Goal: Task Accomplishment & Management: Manage account settings

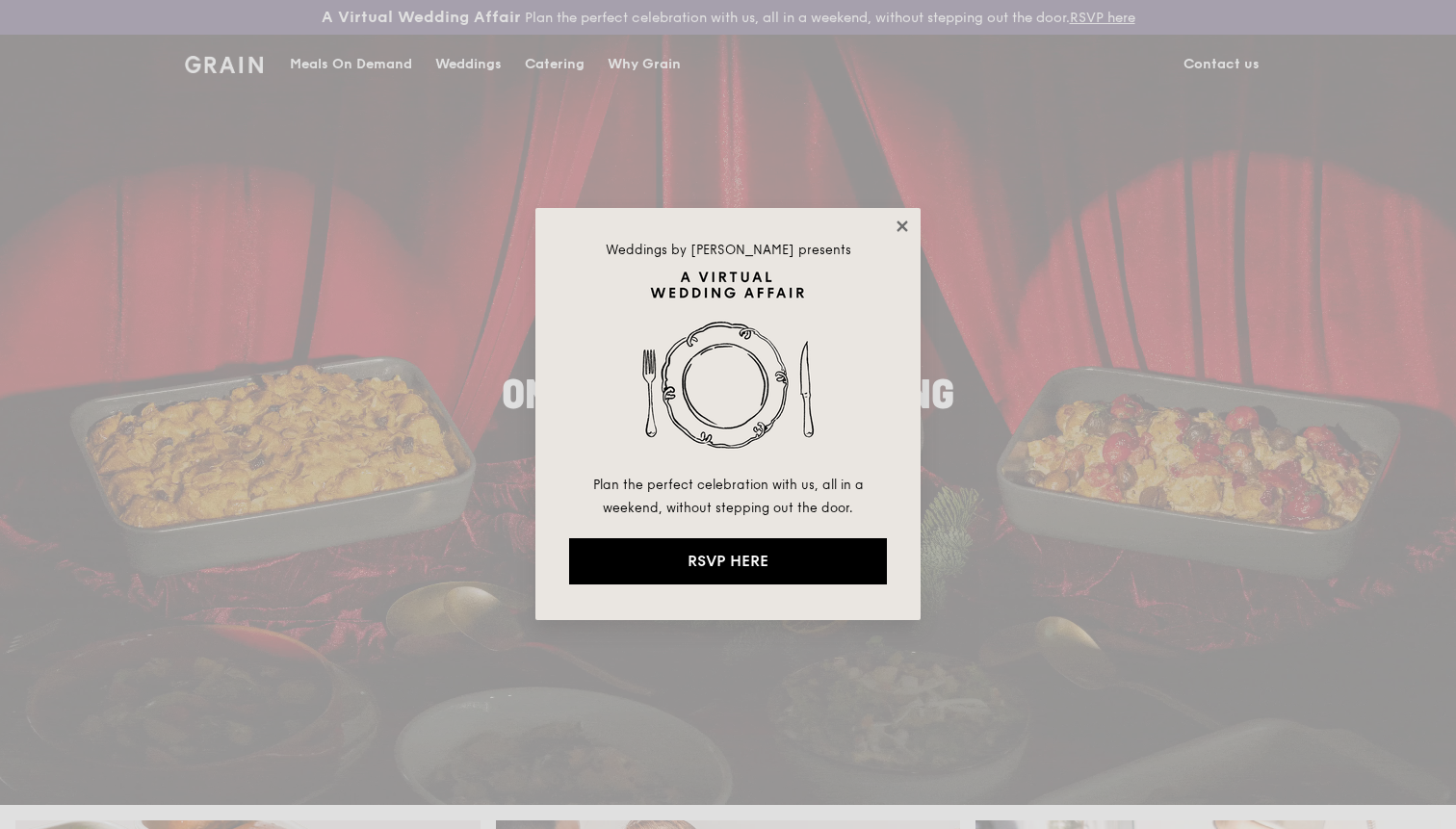
click at [902, 228] on icon at bounding box center [901, 225] width 11 height 11
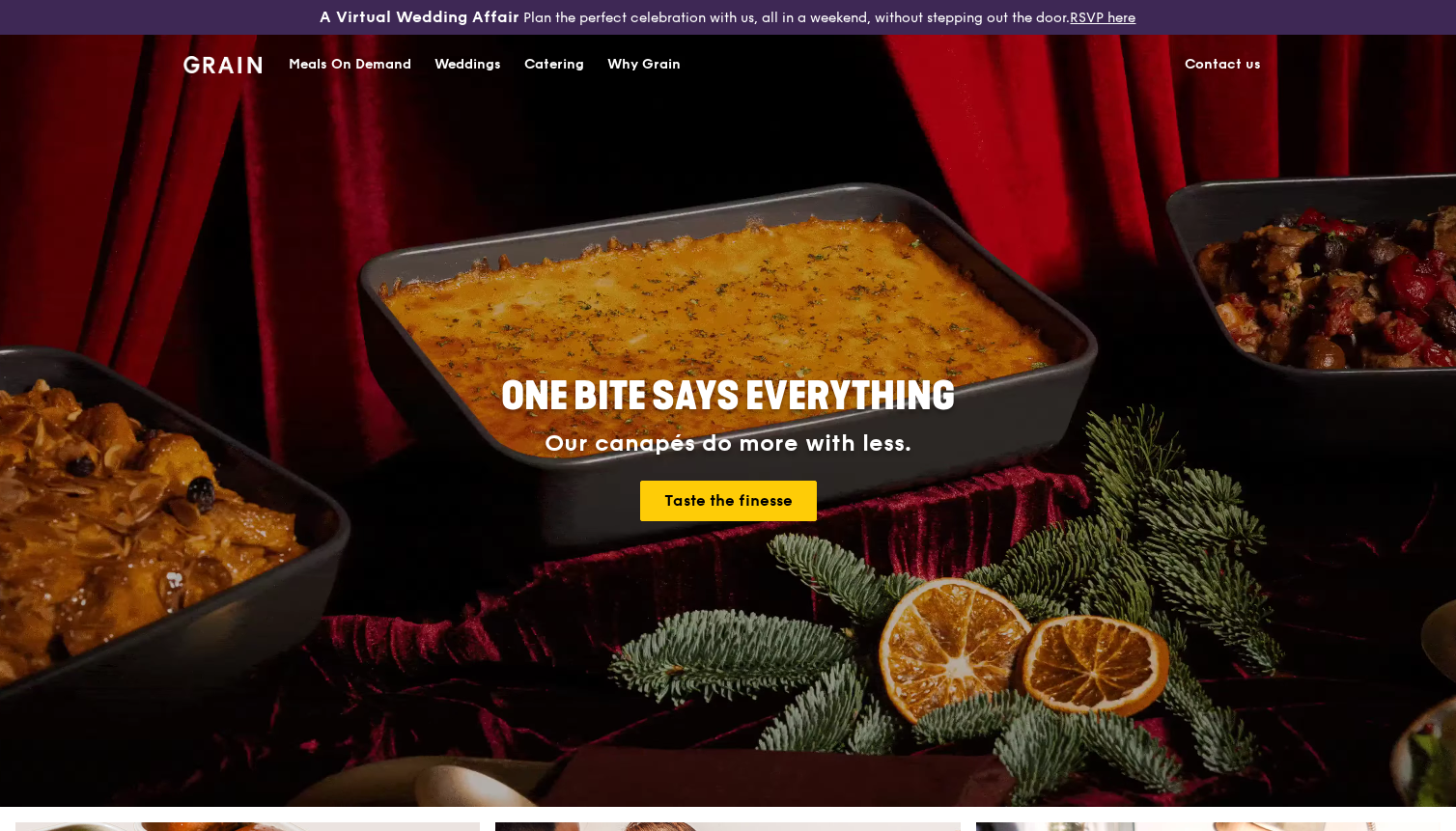
click at [1206, 67] on link "Contact us" at bounding box center [1222, 64] width 99 height 57
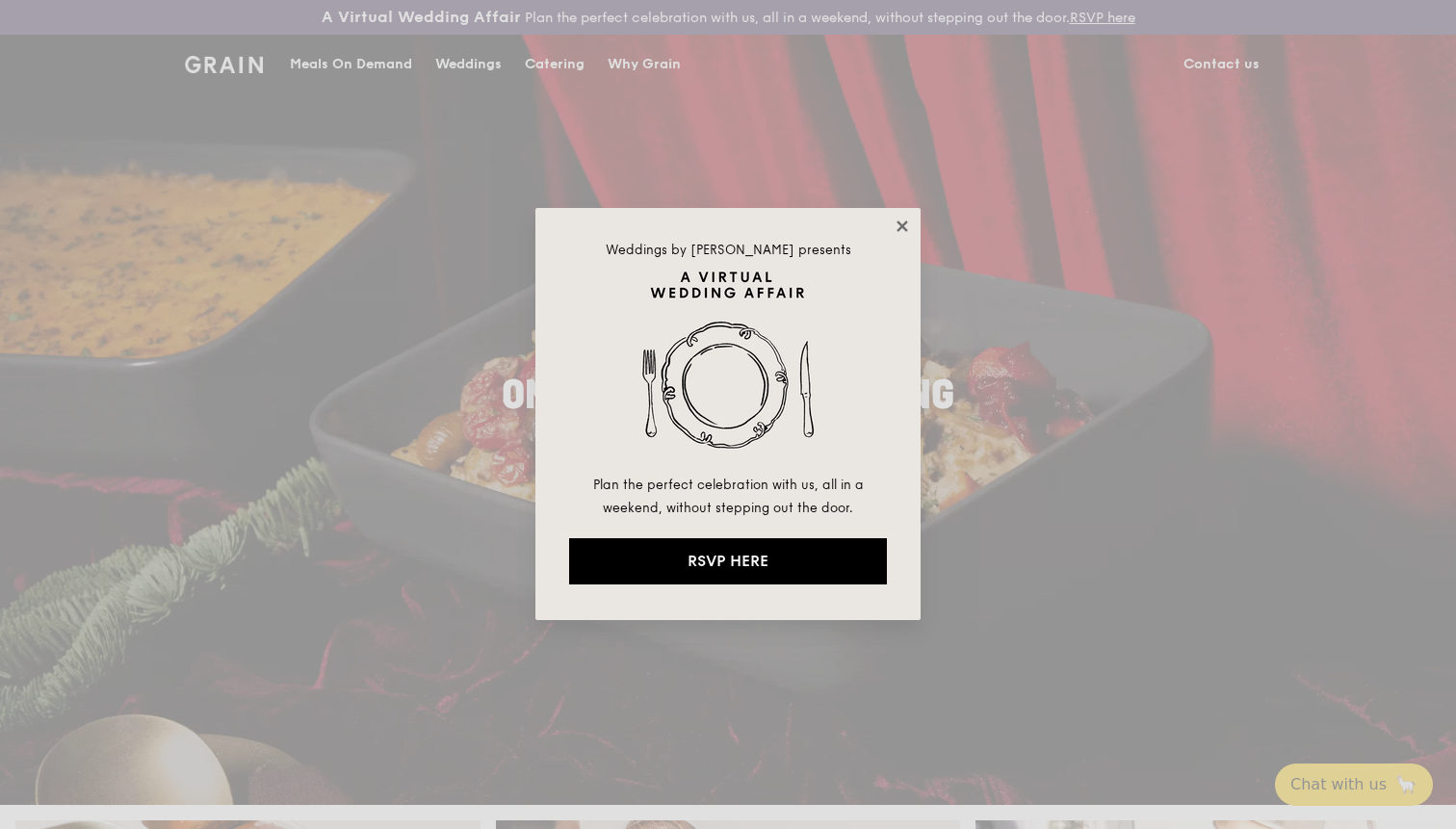
click at [898, 222] on icon at bounding box center [901, 225] width 11 height 11
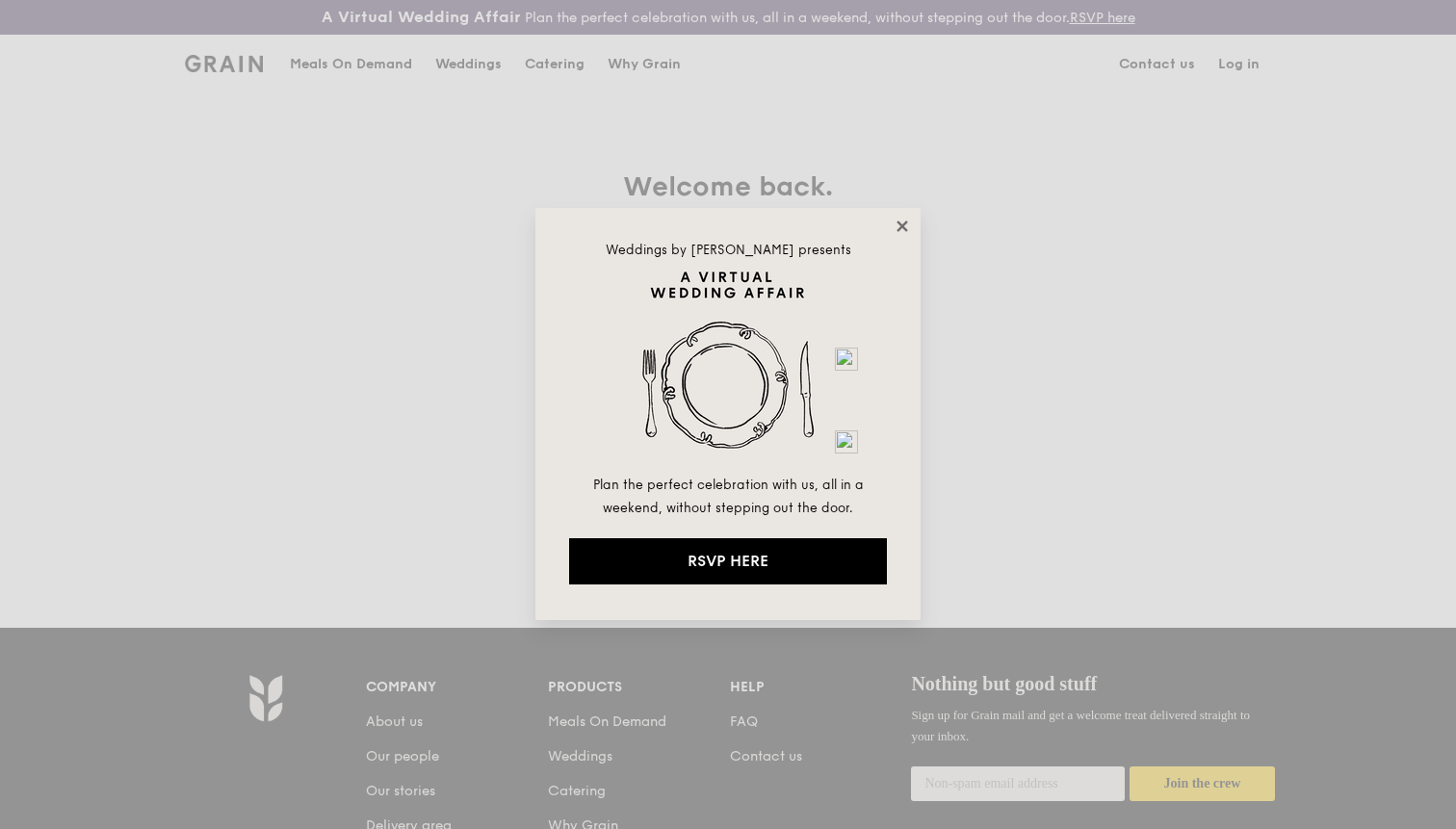
click at [903, 230] on icon at bounding box center [902, 226] width 17 height 17
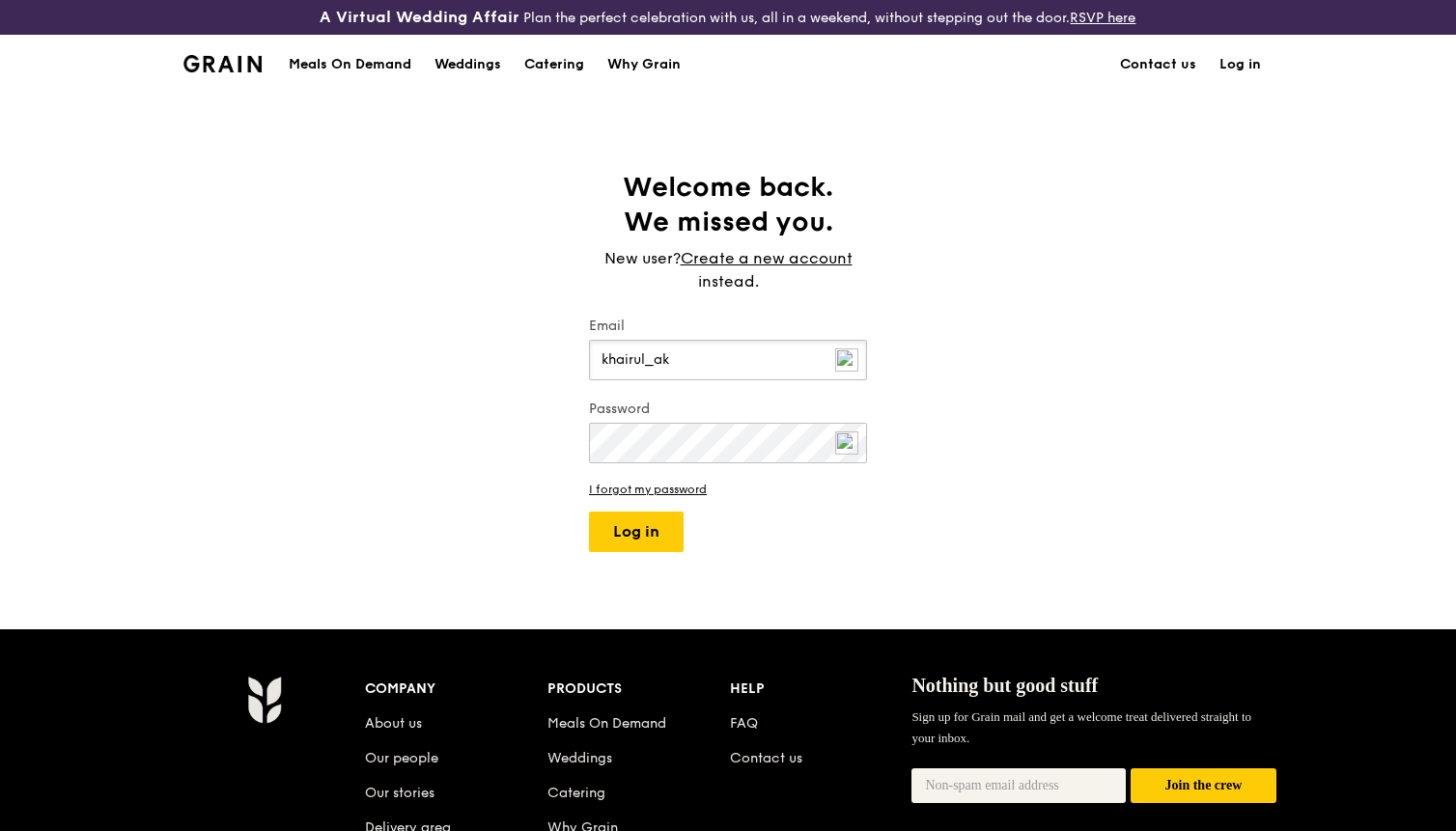
type input "[EMAIL_ADDRESS][DOMAIN_NAME]"
click at [589, 511] on button "Log in" at bounding box center [636, 532] width 94 height 41
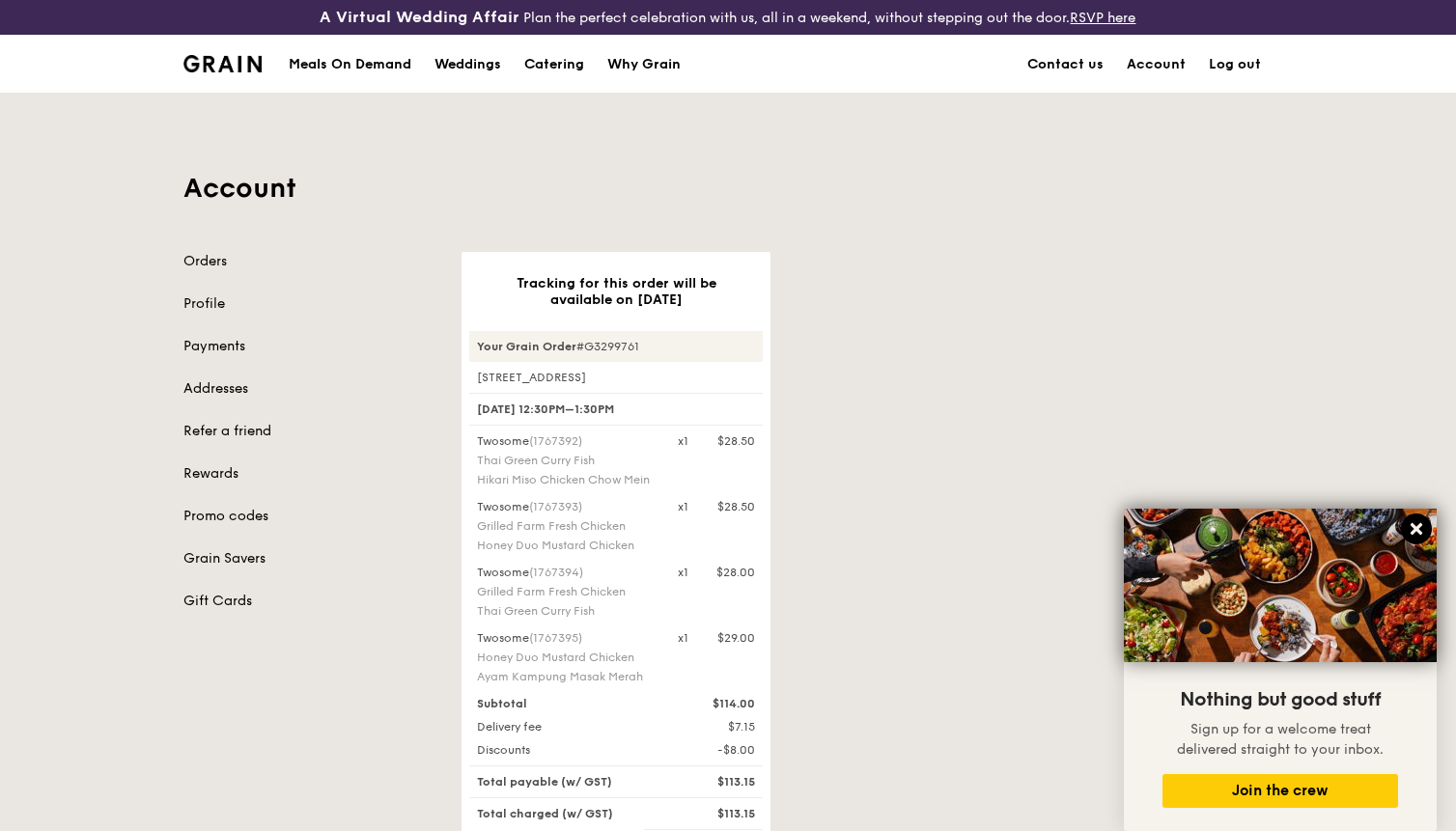
click at [1408, 525] on icon at bounding box center [1416, 529] width 18 height 18
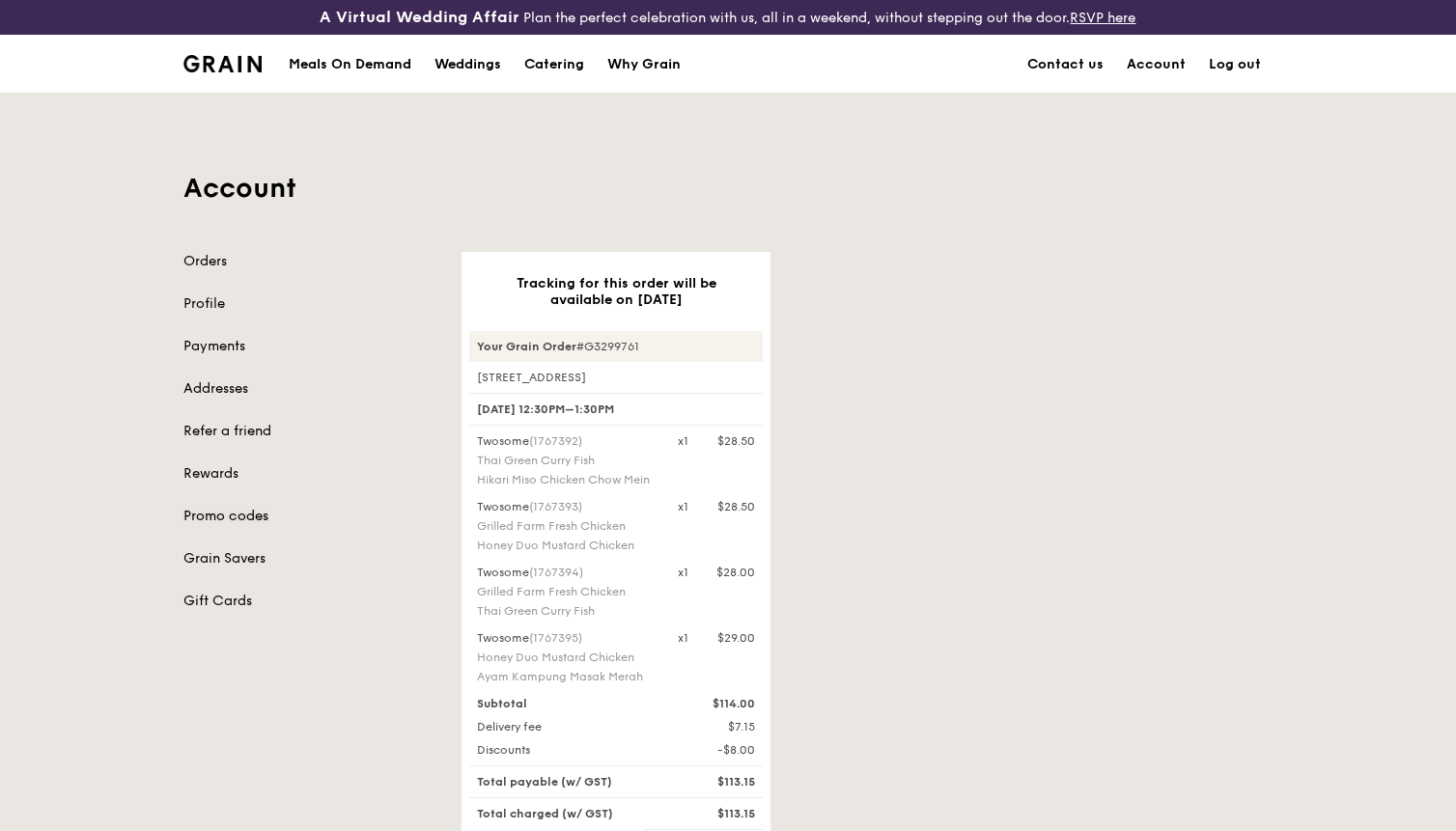
click at [205, 513] on link "Promo codes" at bounding box center [311, 516] width 255 height 19
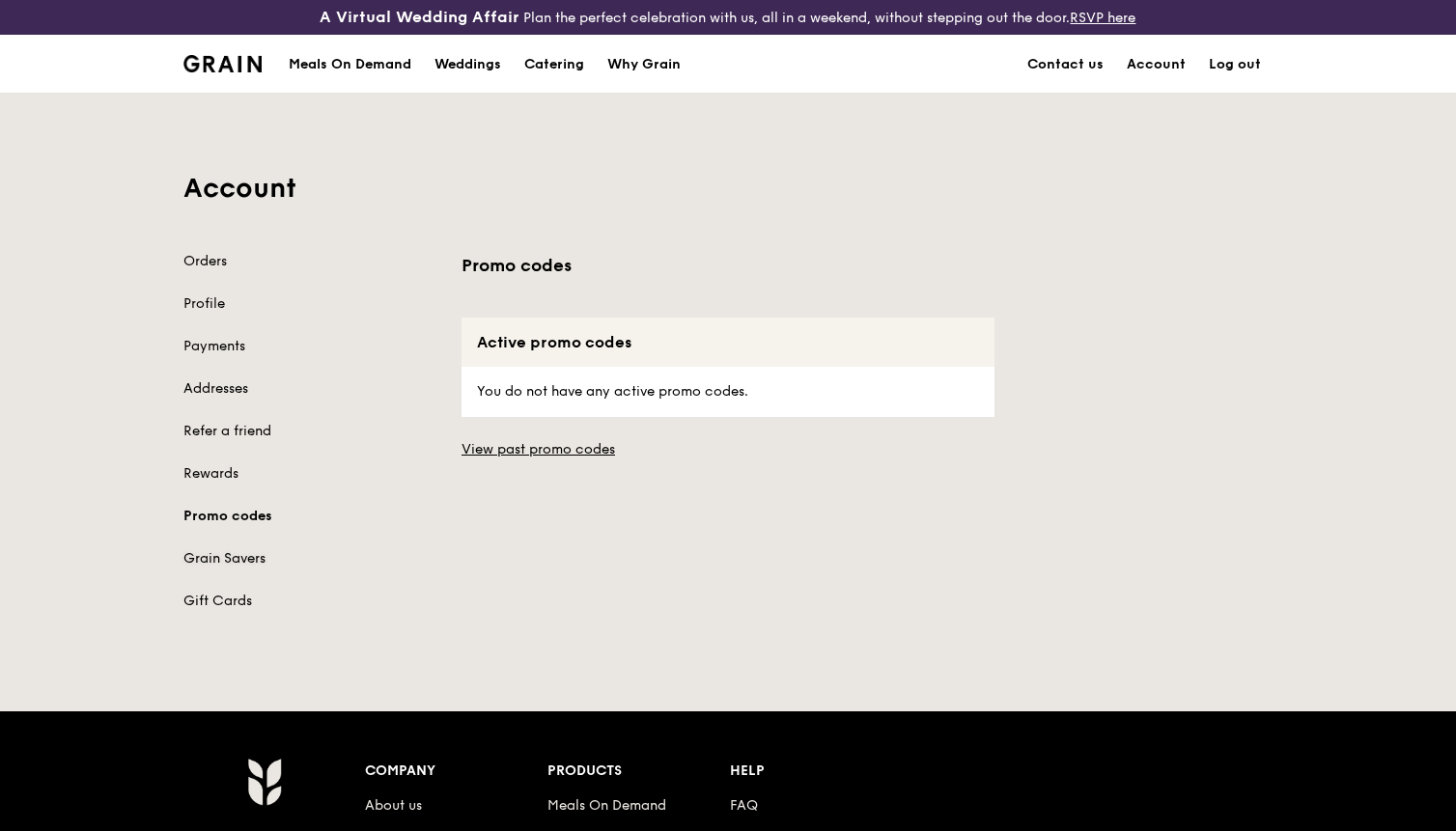
click at [221, 551] on link "Grain Savers" at bounding box center [311, 559] width 255 height 19
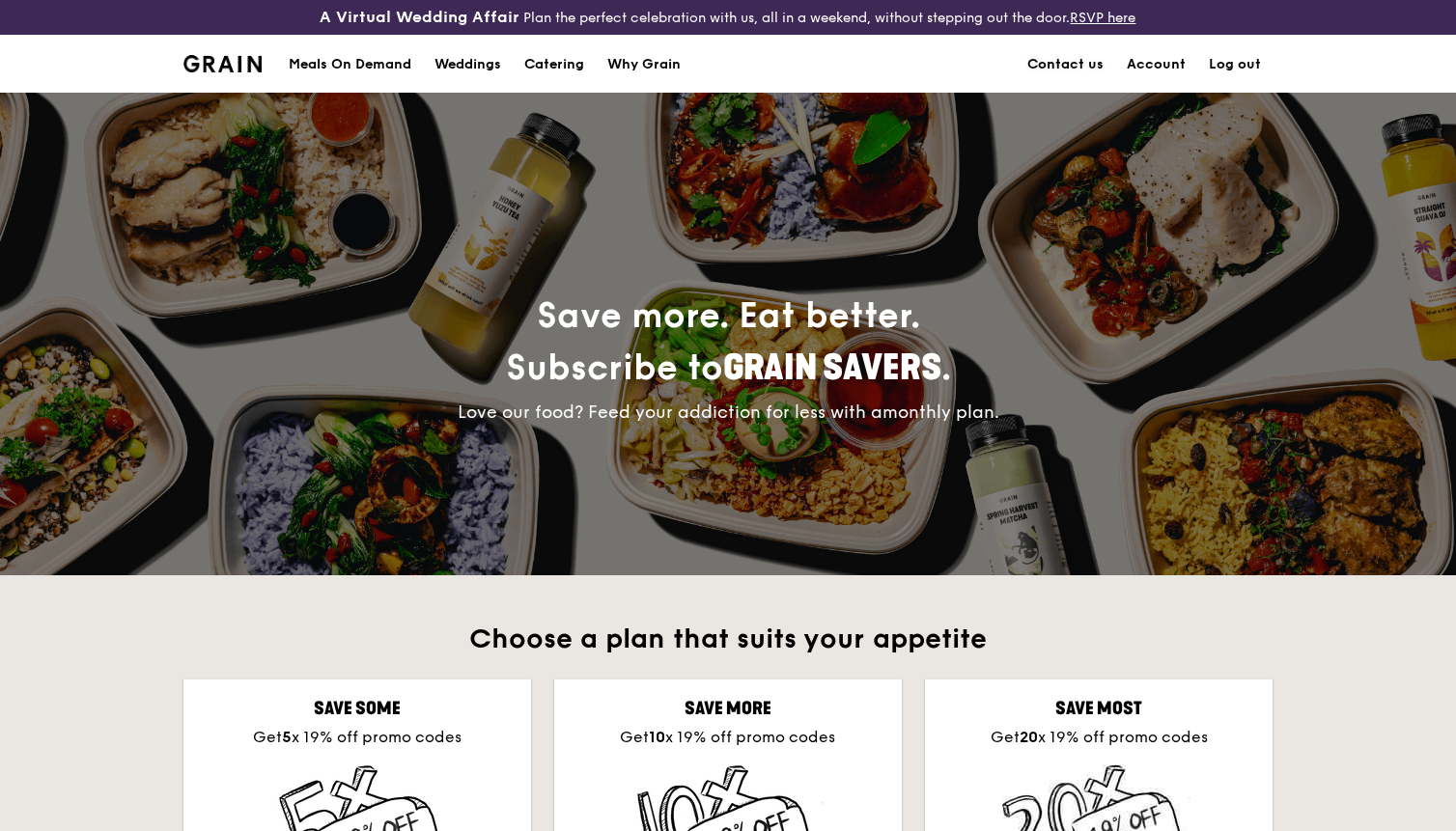
click at [1074, 72] on link "Contact us" at bounding box center [1065, 64] width 99 height 57
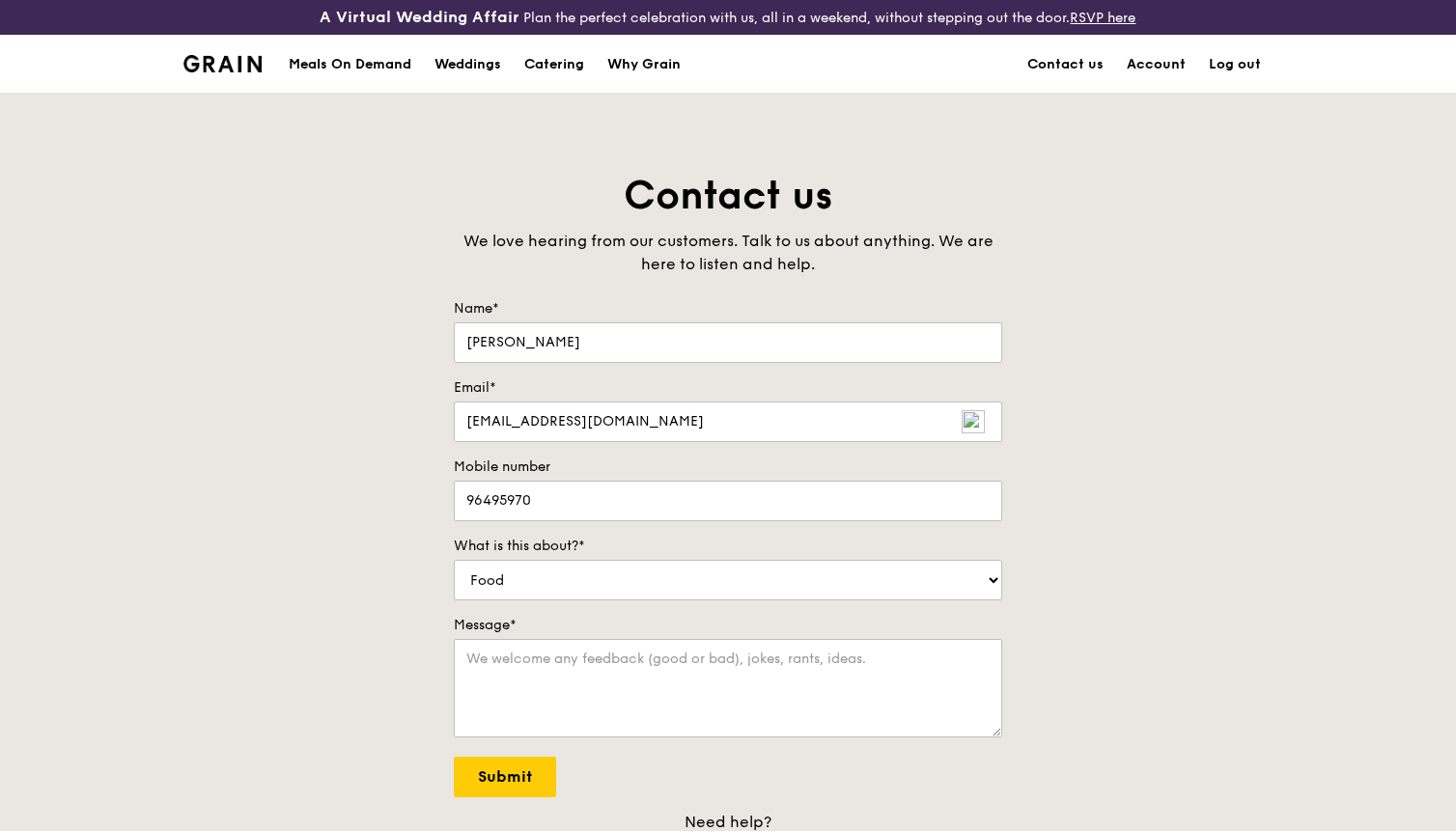
click at [1174, 67] on link "Account" at bounding box center [1156, 64] width 82 height 57
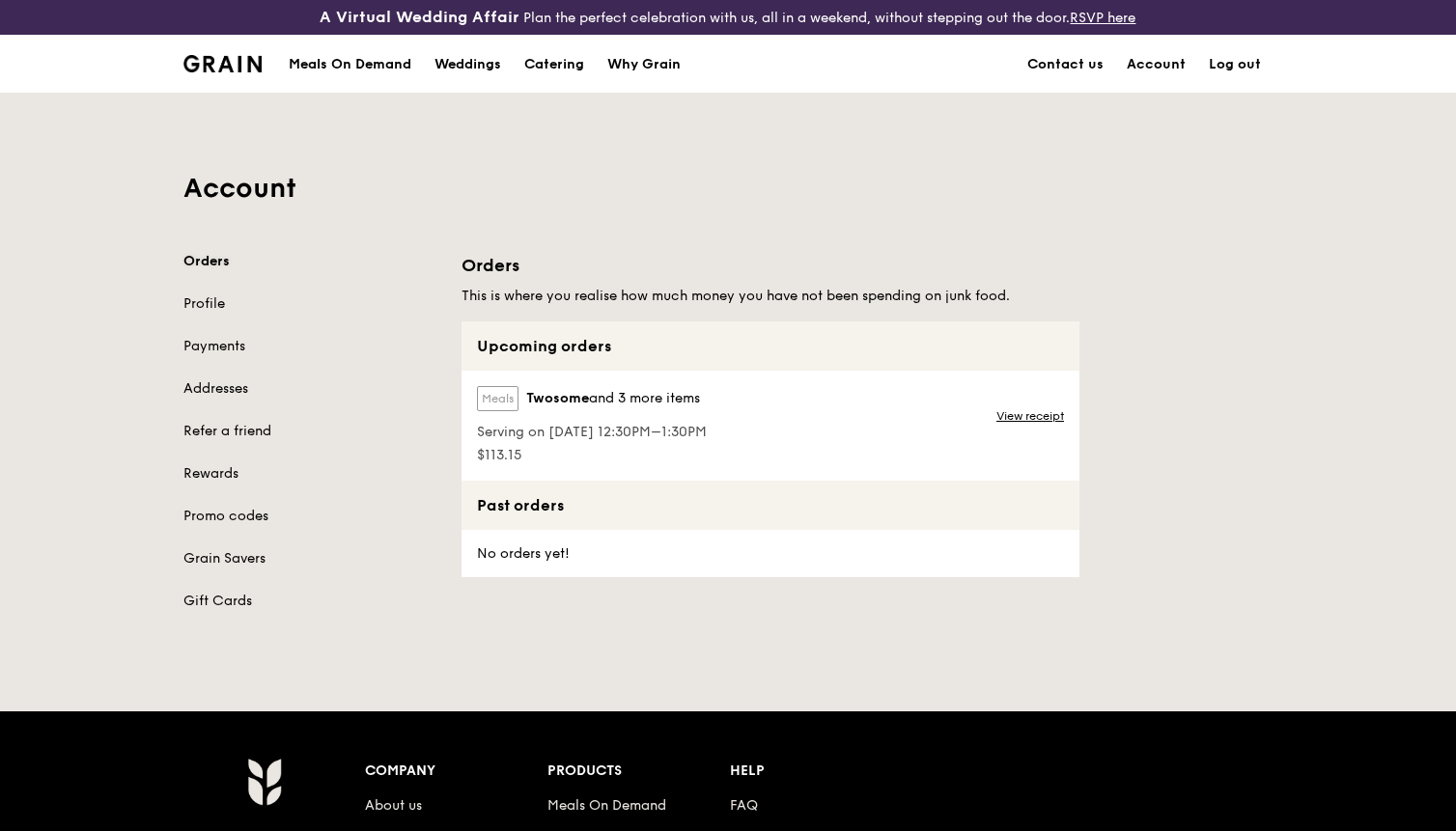
click at [231, 261] on link "Orders" at bounding box center [311, 262] width 255 height 19
click at [219, 261] on link "Orders" at bounding box center [311, 262] width 255 height 19
click at [1015, 416] on link "View receipt" at bounding box center [1029, 416] width 67 height 16
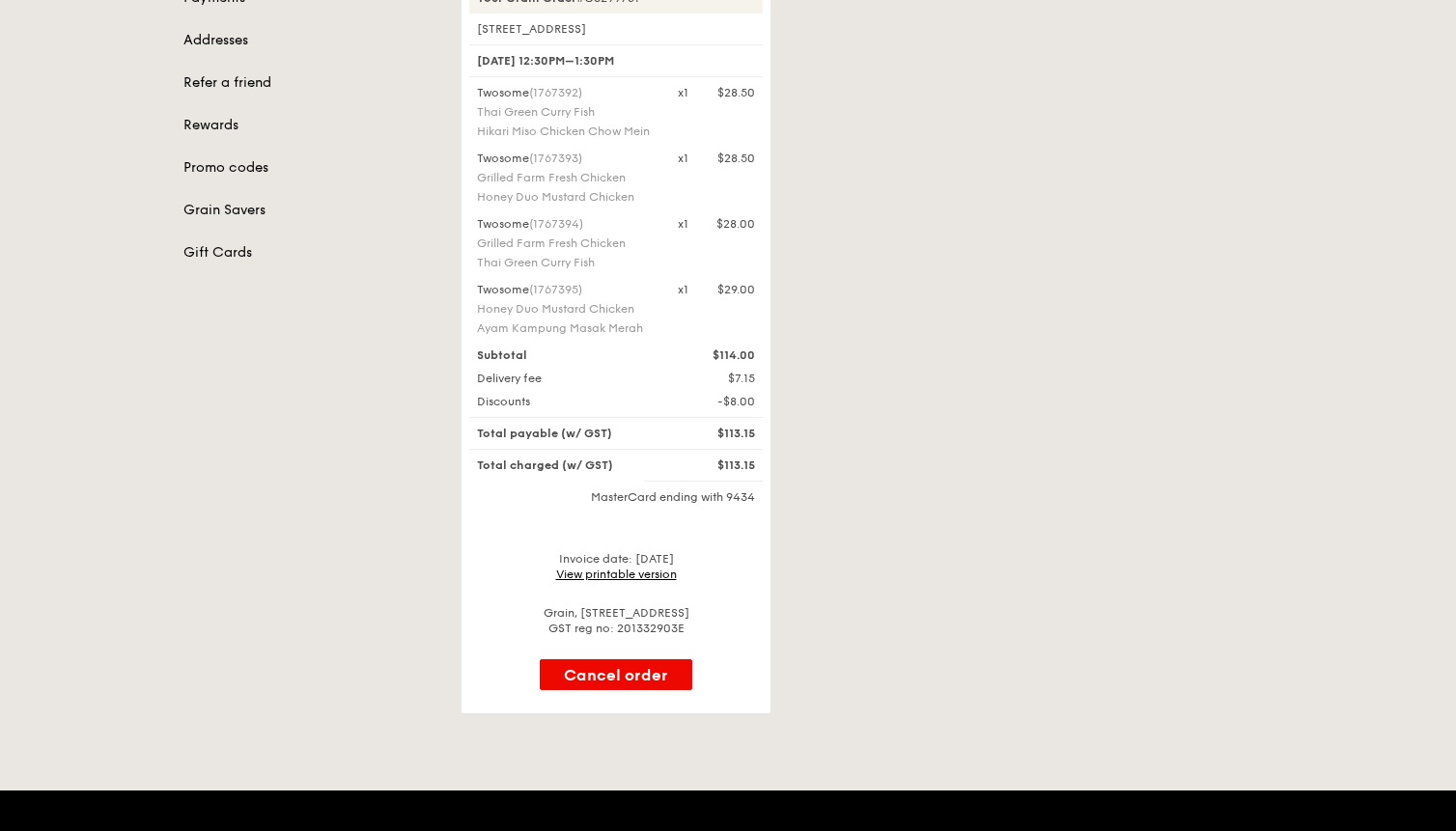
scroll to position [236, 0]
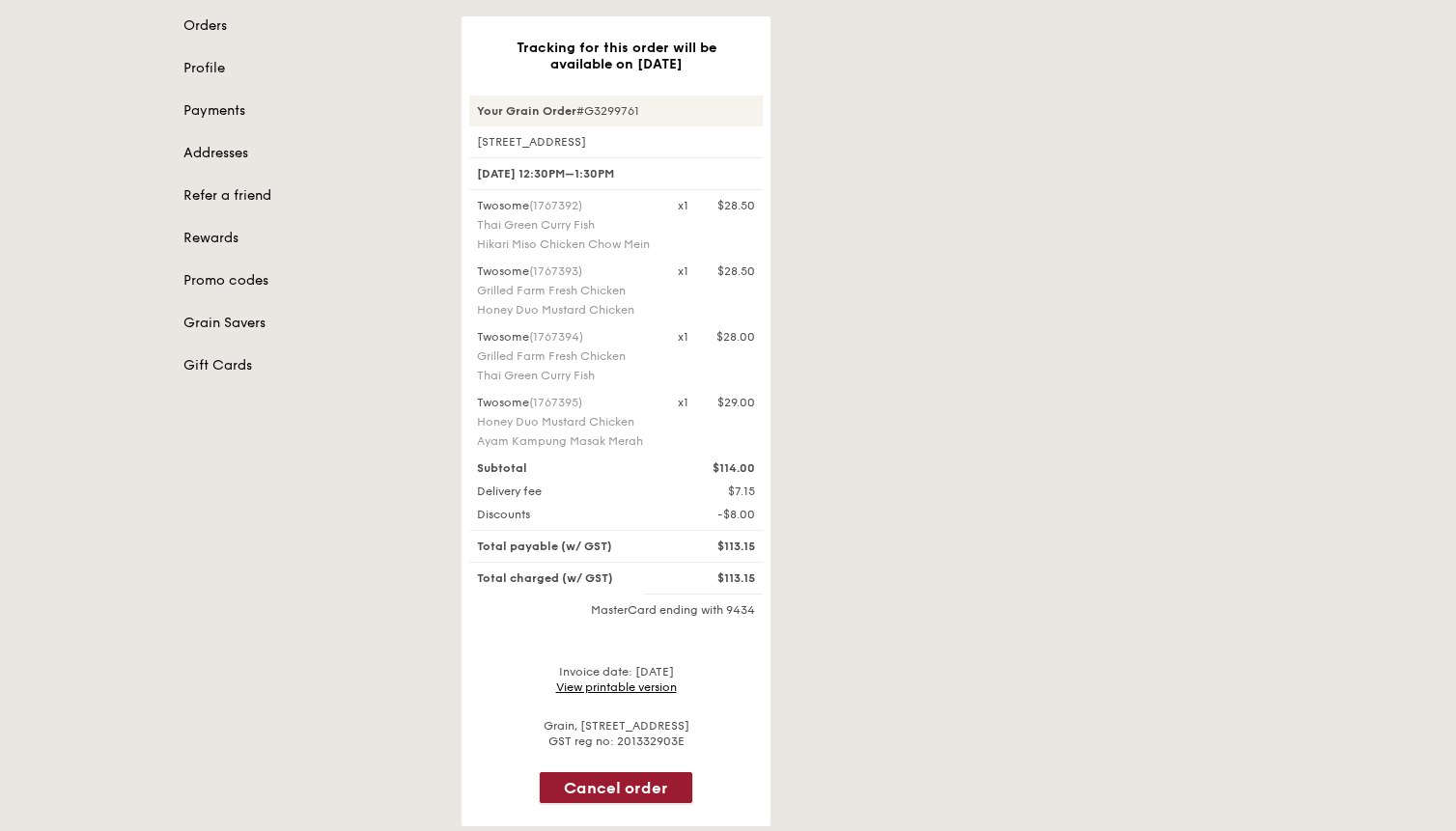
click at [636, 779] on button "Cancel order" at bounding box center [616, 788] width 153 height 31
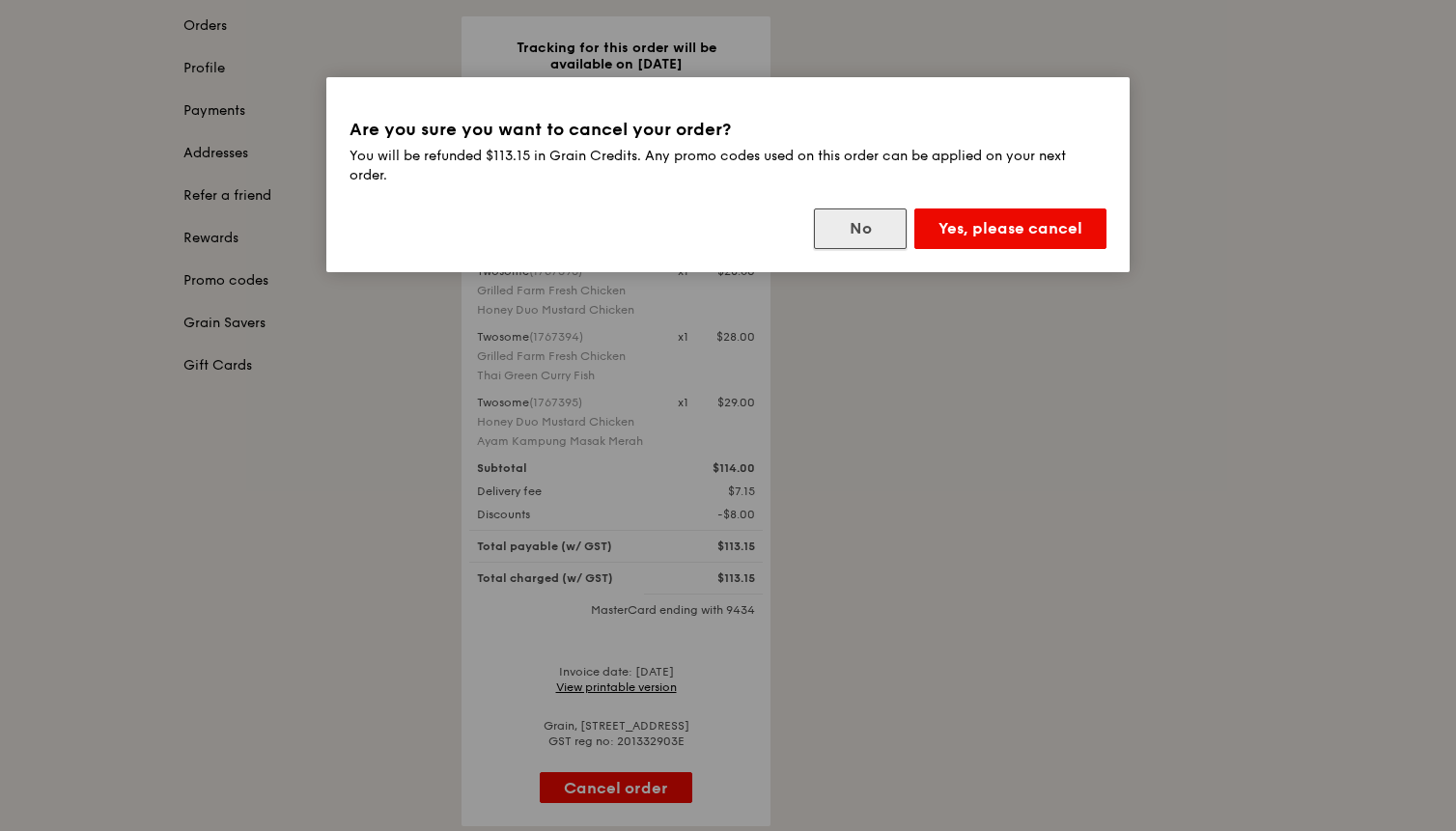
click at [857, 239] on button "No" at bounding box center [860, 229] width 93 height 41
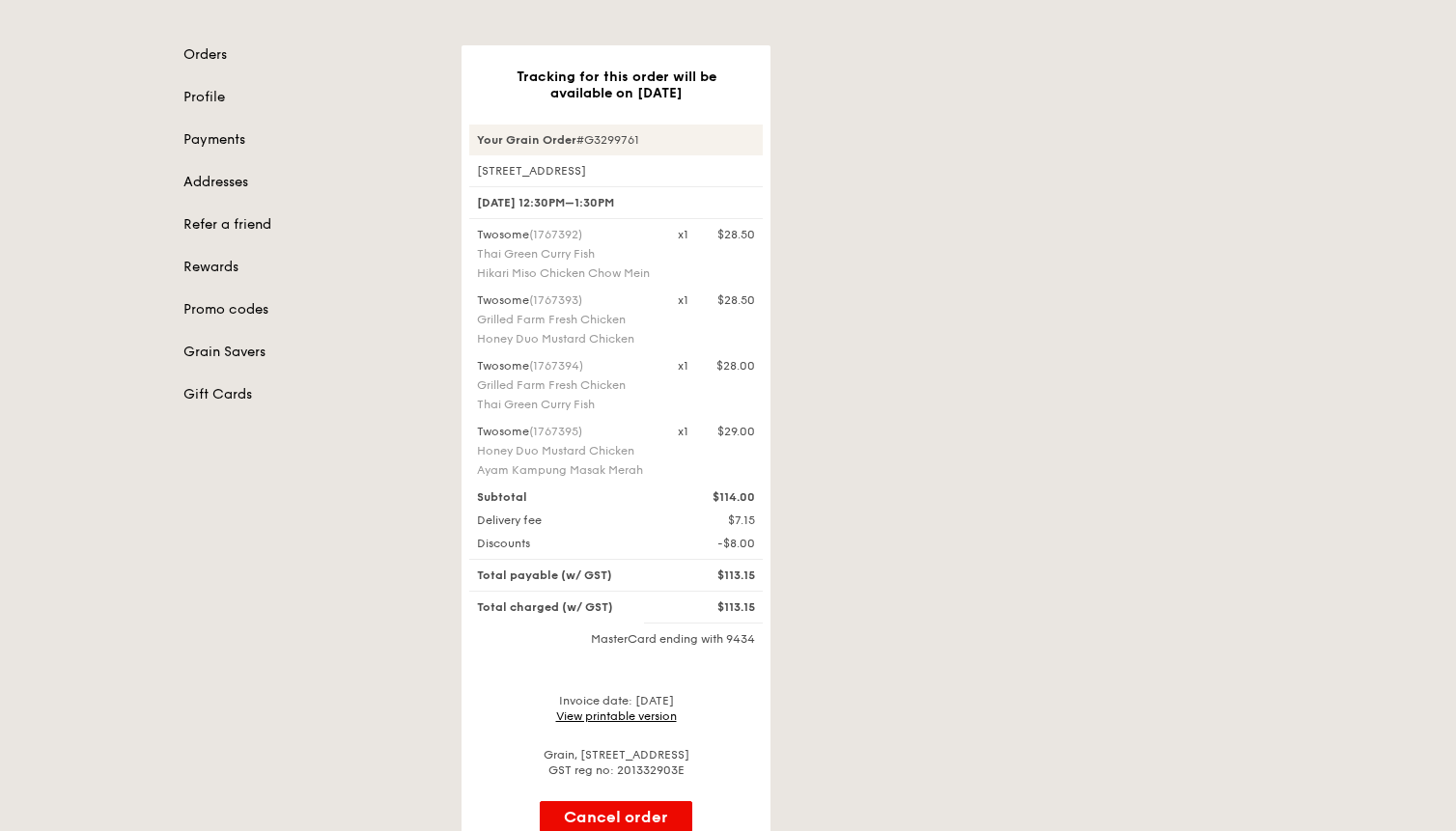
scroll to position [208, 0]
drag, startPoint x: 580, startPoint y: 136, endPoint x: 646, endPoint y: 139, distance: 66.1
click at [646, 139] on div "Your Grain Order #G3299761" at bounding box center [616, 139] width 293 height 31
click at [904, 537] on div "Tracking for this order will be available on Oct 17 Your Grain Order #G3299761 …" at bounding box center [867, 450] width 834 height 811
drag, startPoint x: 664, startPoint y: 140, endPoint x: 579, endPoint y: 144, distance: 85.1
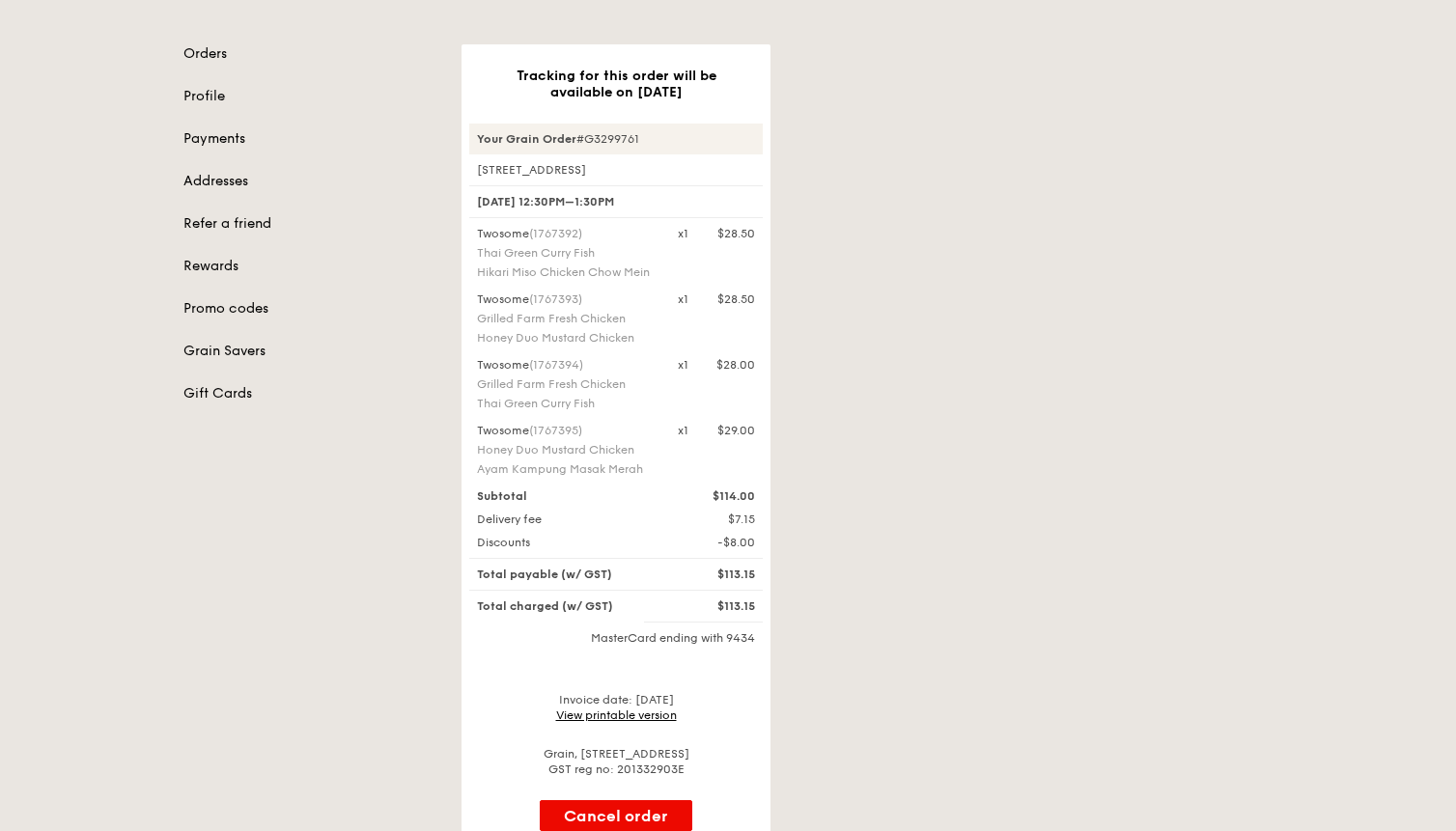
click at [579, 144] on div "Your Grain Order #G3299761" at bounding box center [616, 139] width 293 height 31
copy div "#G3299761"
click at [879, 272] on div "Tracking for this order will be available on Oct 17 Your Grain Order #G3299761 …" at bounding box center [867, 450] width 834 height 811
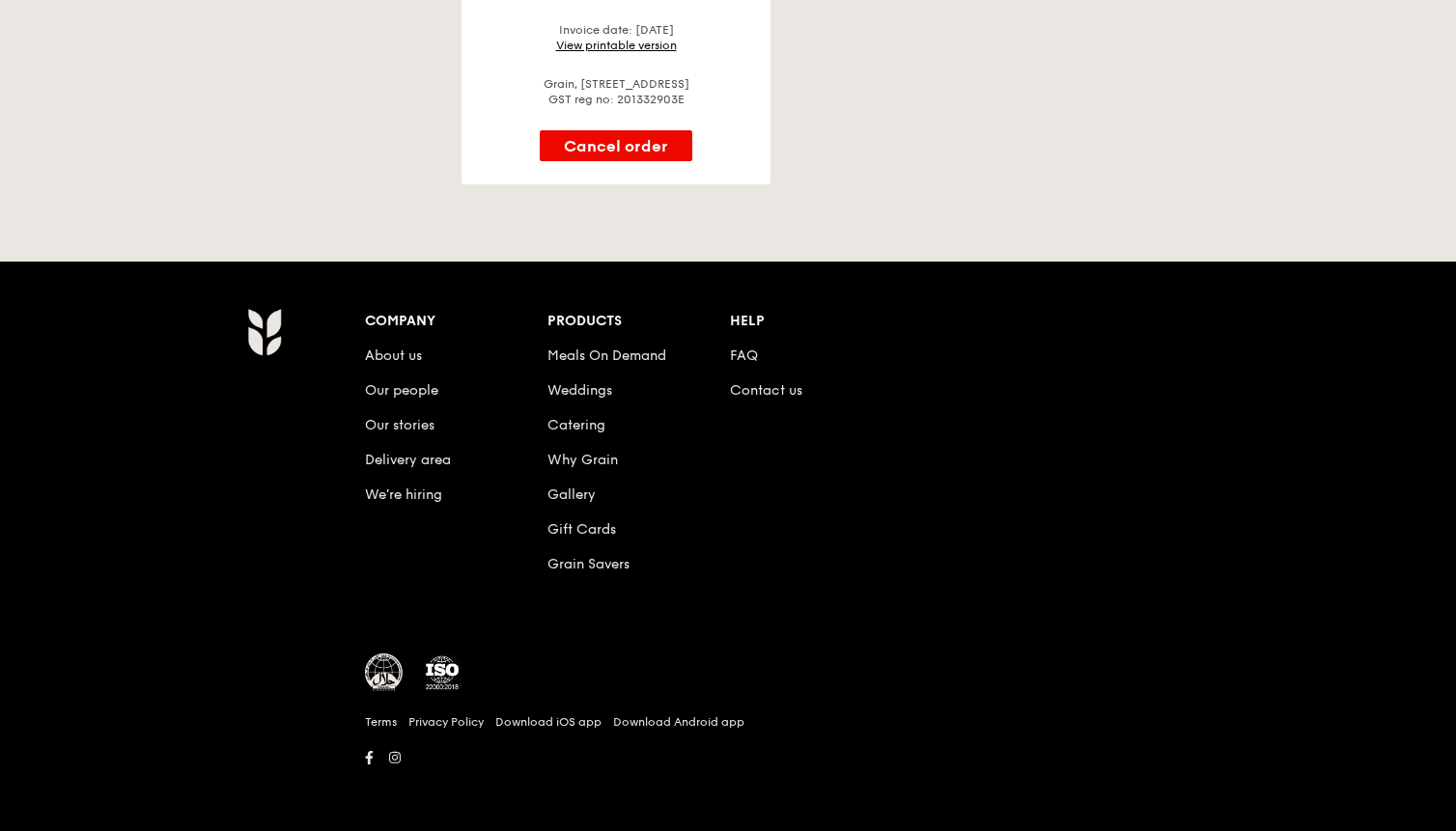
scroll to position [0, 0]
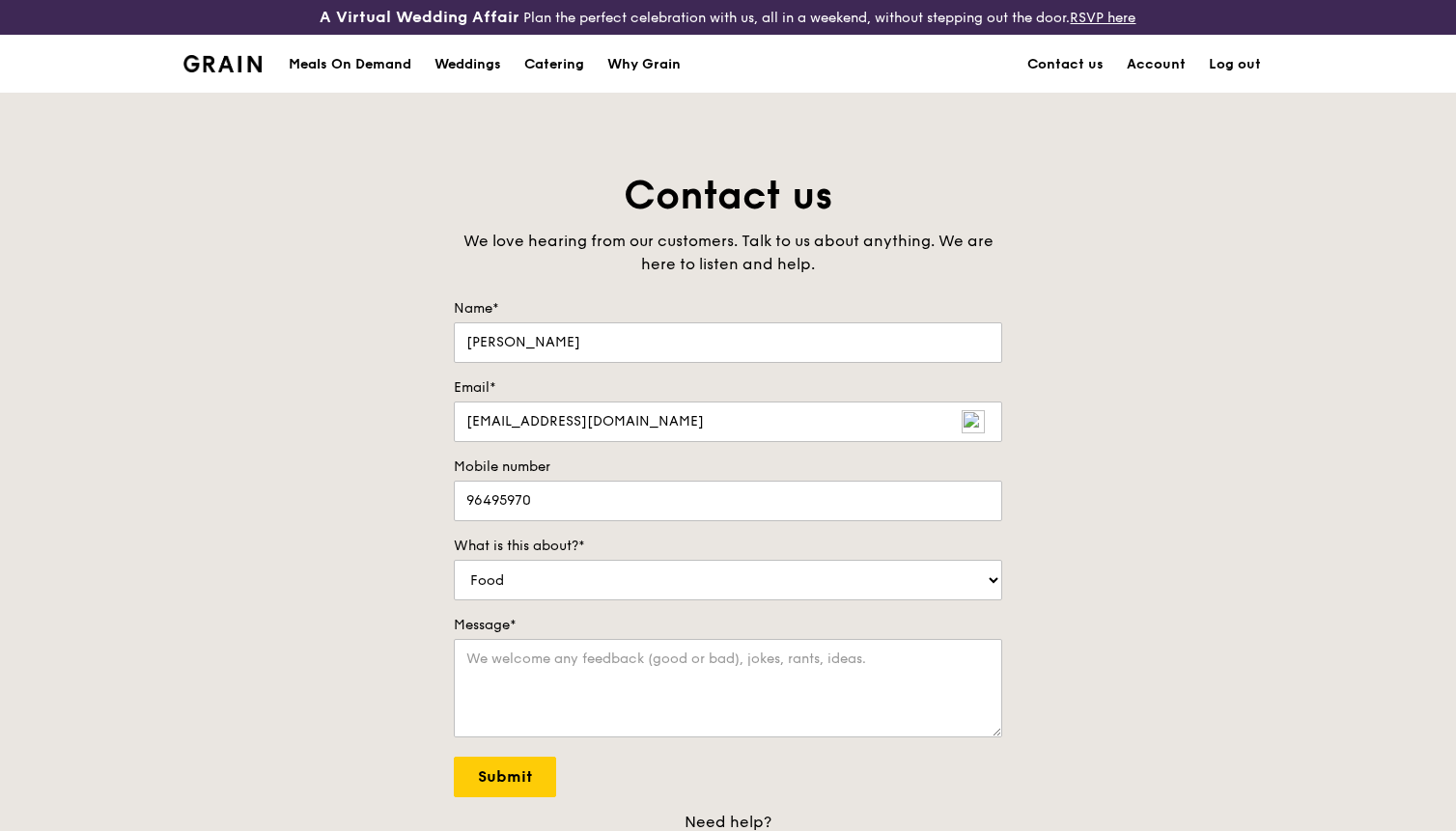
click at [392, 59] on div "Meals On Demand" at bounding box center [350, 64] width 123 height 57
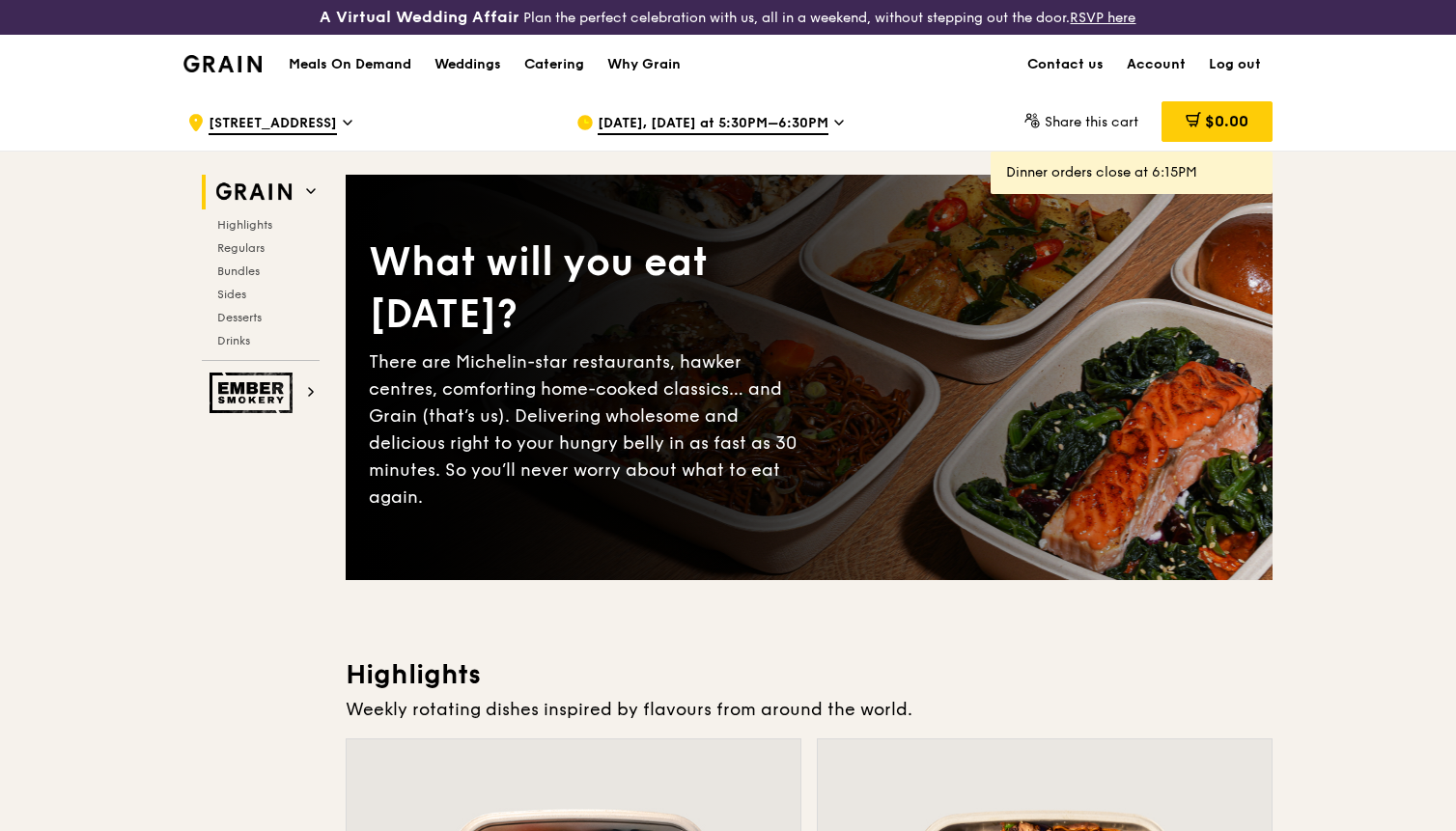
click at [792, 134] on div "[DATE], [DATE] at 5:30PM–6:30PM" at bounding box center [756, 122] width 358 height 57
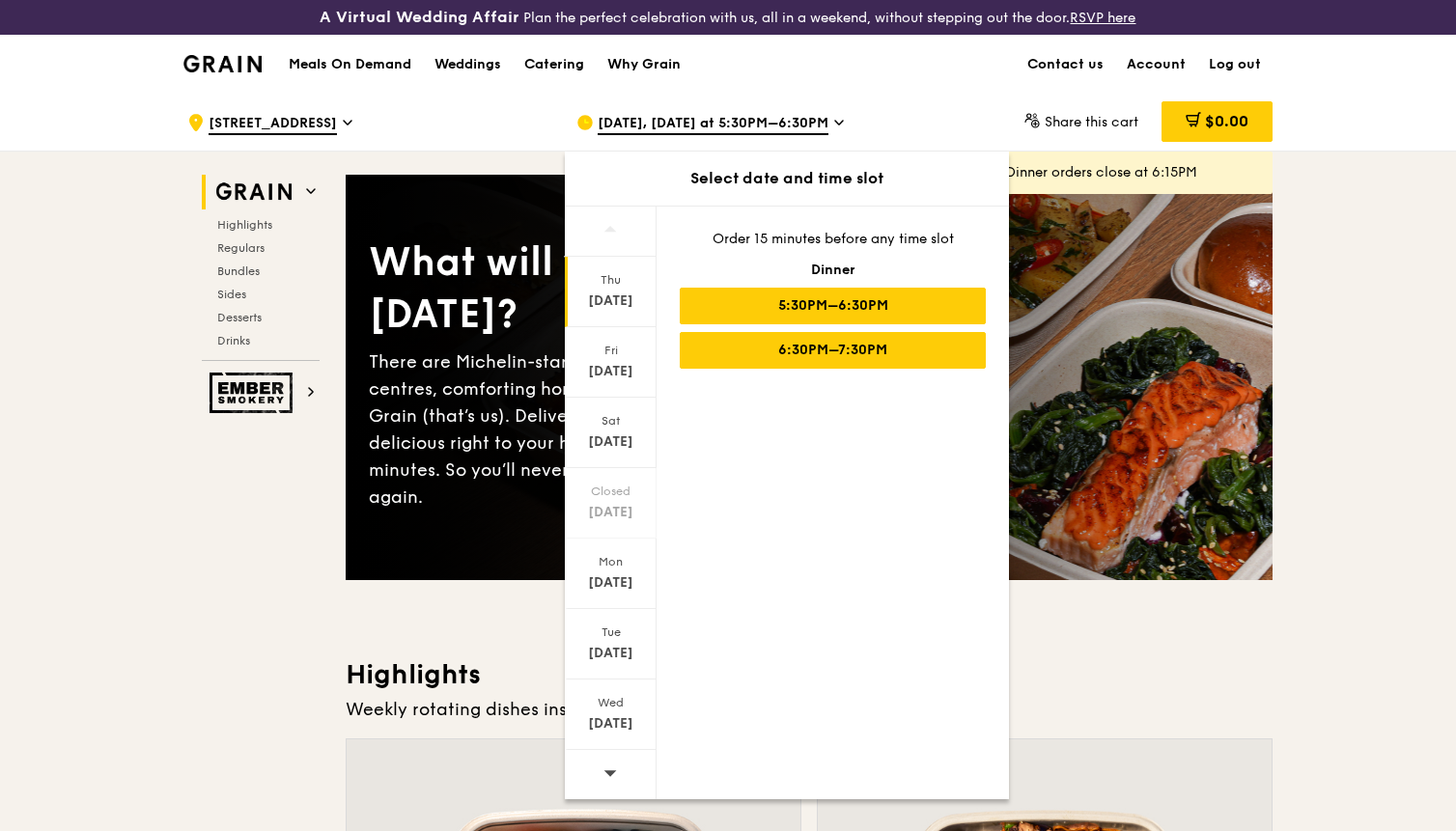
click at [787, 354] on div "6:30PM–7:30PM" at bounding box center [833, 351] width 306 height 37
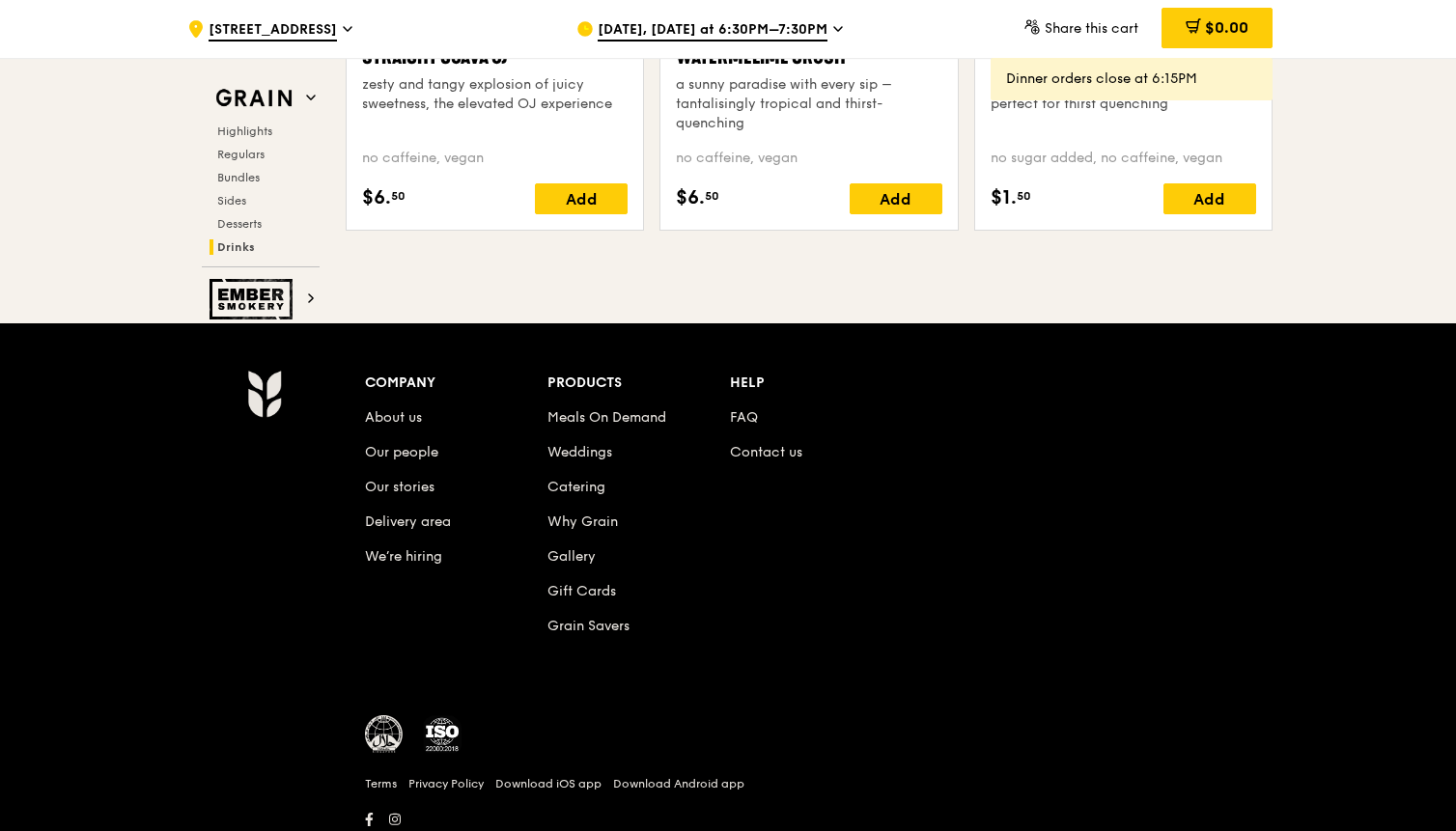
scroll to position [8043, 0]
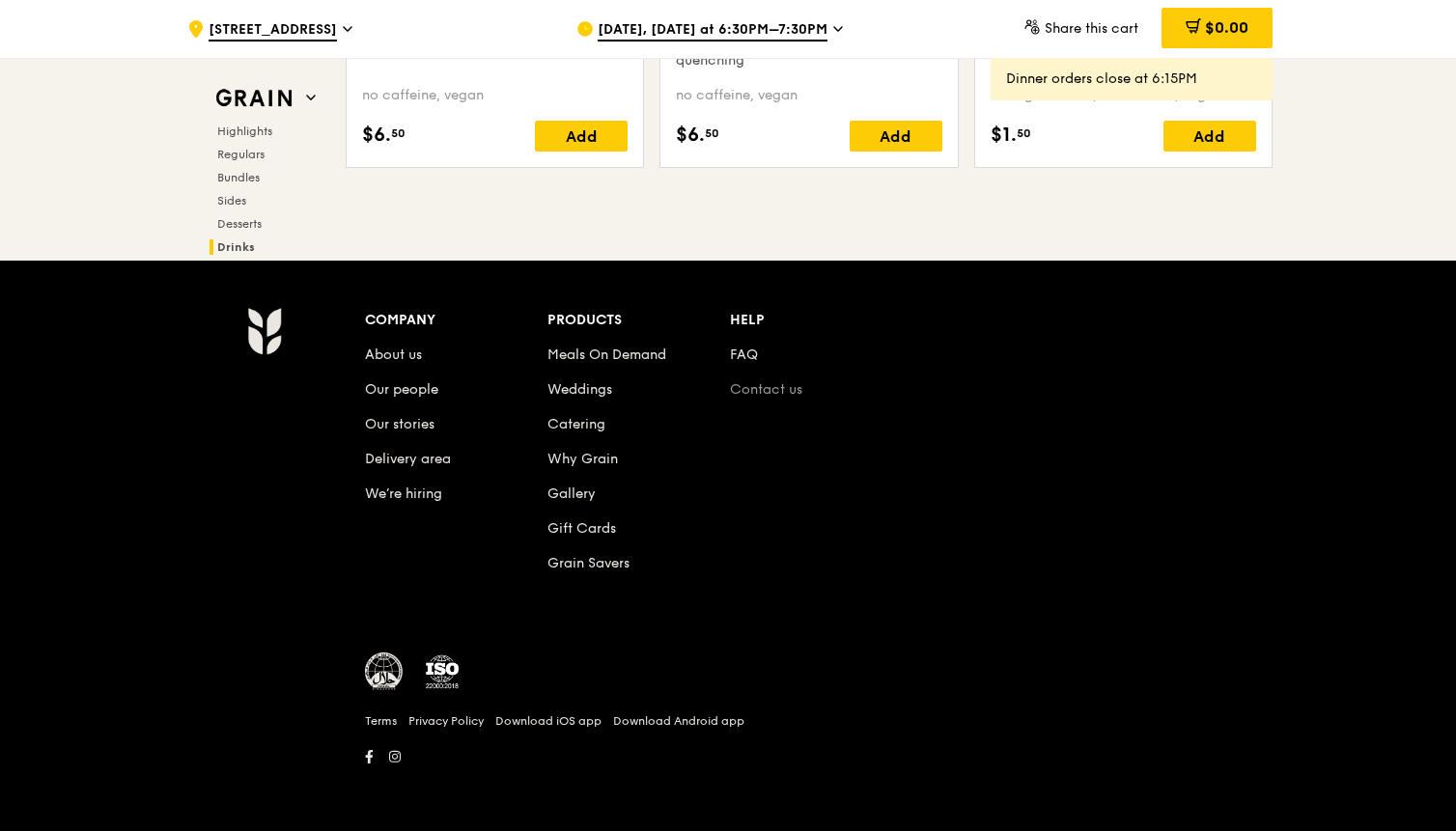
click at [765, 392] on link "Contact us" at bounding box center [765, 390] width 72 height 17
